Goal: Check status: Check status

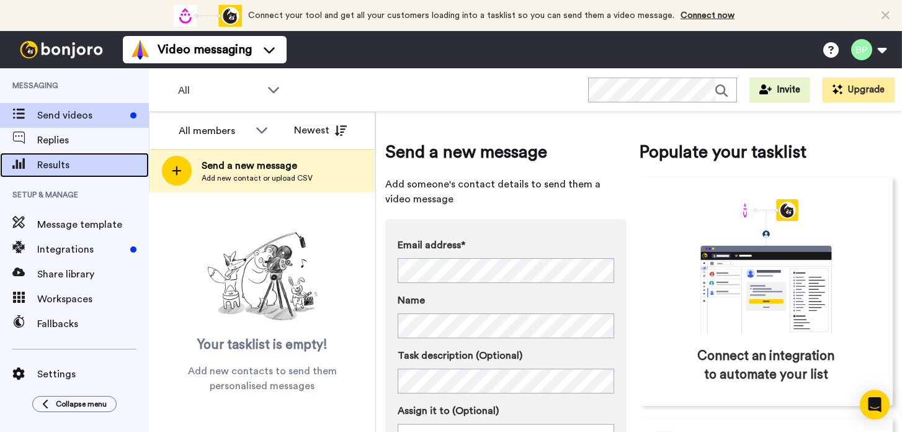
click at [56, 164] on span "Results" at bounding box center [93, 165] width 112 height 15
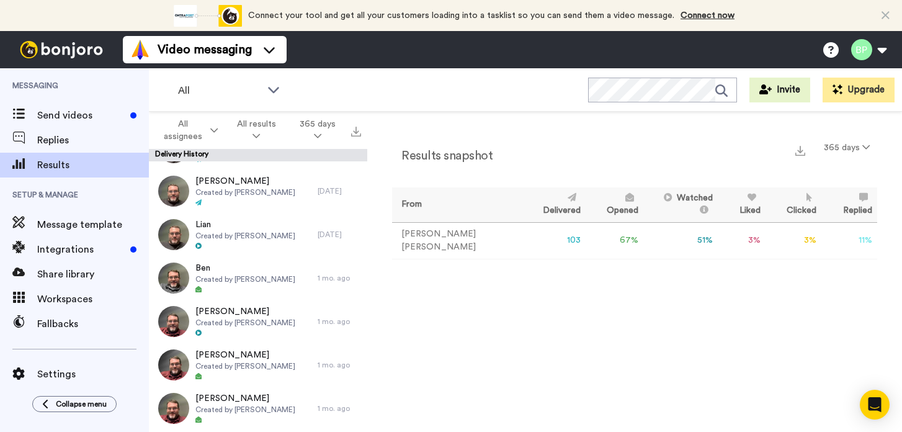
scroll to position [252, 0]
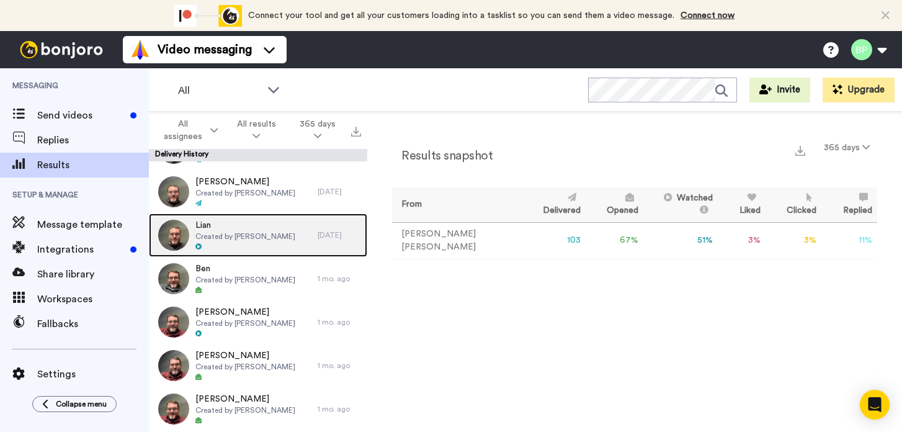
click at [242, 235] on span "Created by [PERSON_NAME]" at bounding box center [245, 236] width 100 height 10
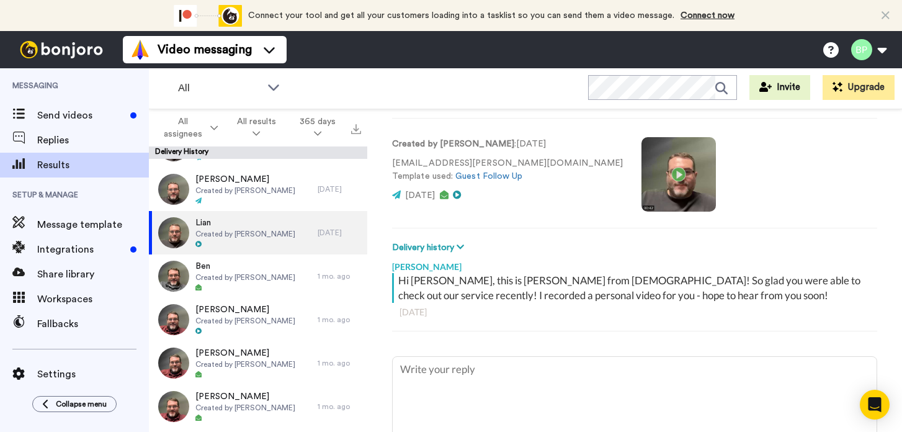
scroll to position [64, 0]
type textarea "x"
